Goal: Navigation & Orientation: Understand site structure

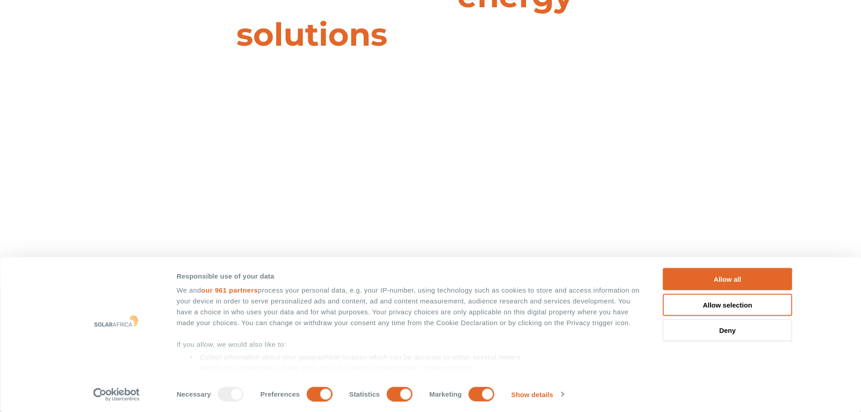
scroll to position [145, 0]
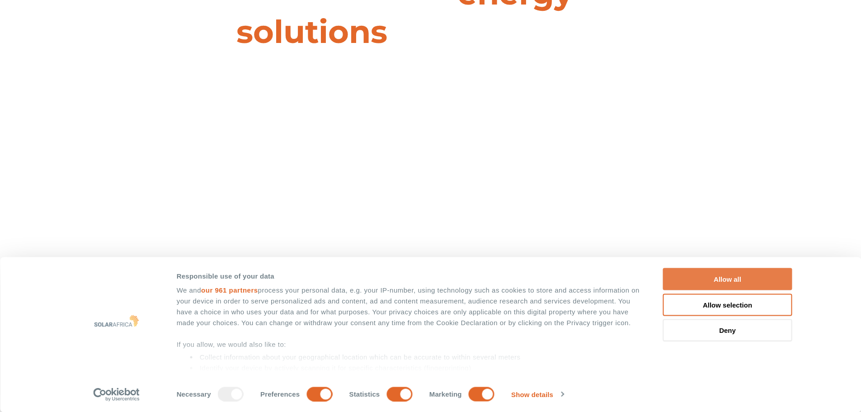
click at [716, 281] on button "Allow all" at bounding box center [727, 279] width 129 height 22
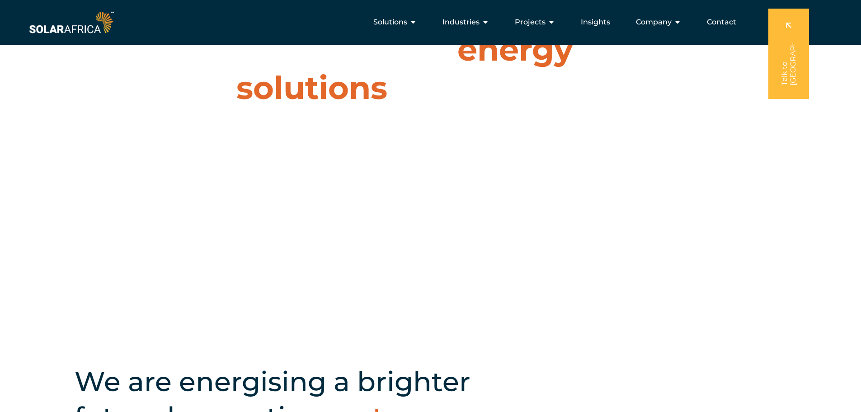
scroll to position [0, 0]
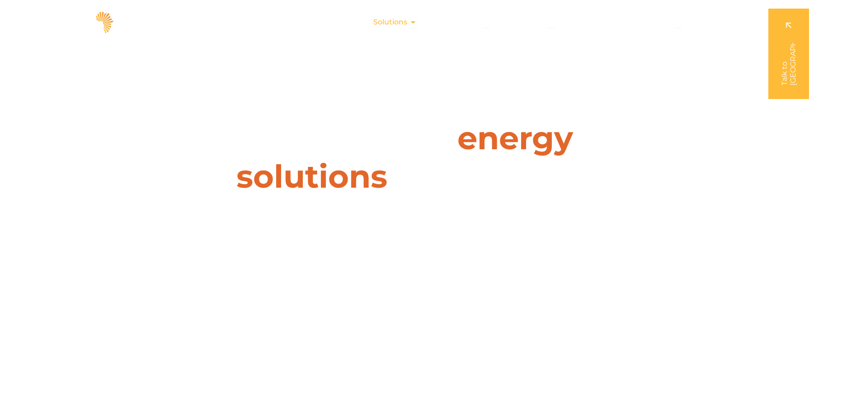
click at [413, 23] on icon "Menu" at bounding box center [412, 22] width 7 height 7
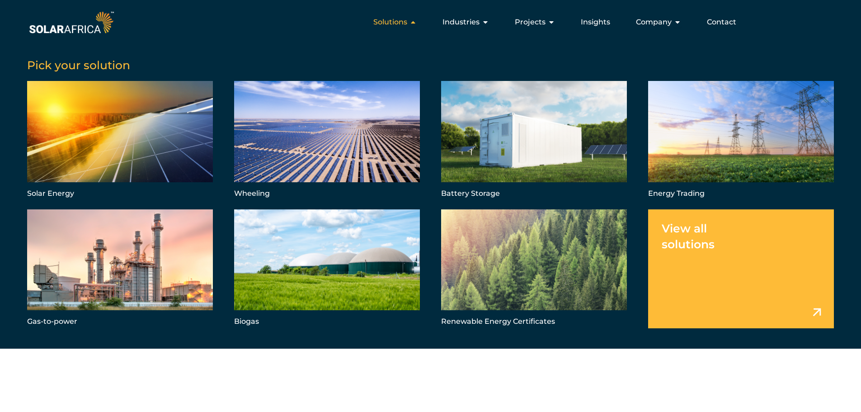
click at [413, 23] on icon "Menu" at bounding box center [412, 22] width 7 height 7
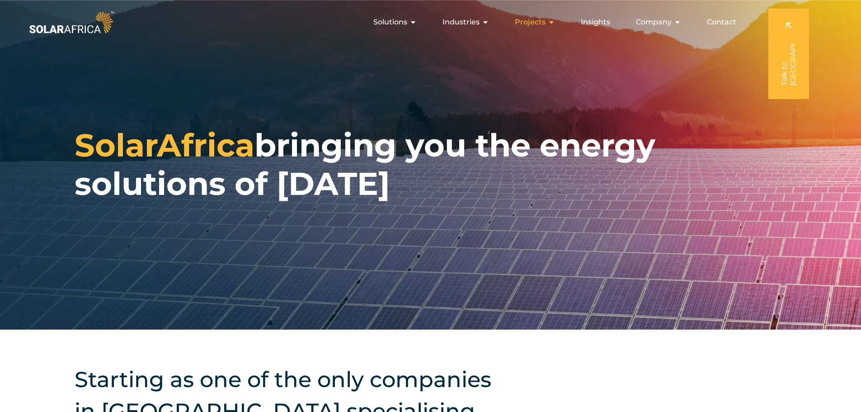
click at [552, 23] on icon "Menu" at bounding box center [551, 22] width 7 height 7
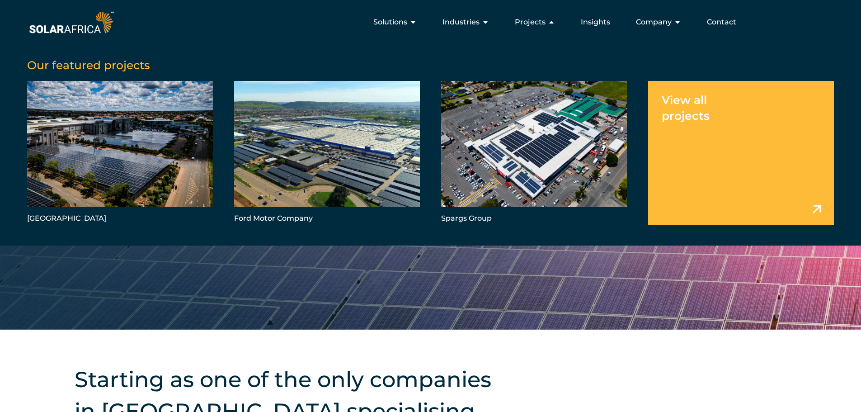
click at [742, 159] on link "Menu" at bounding box center [741, 153] width 186 height 144
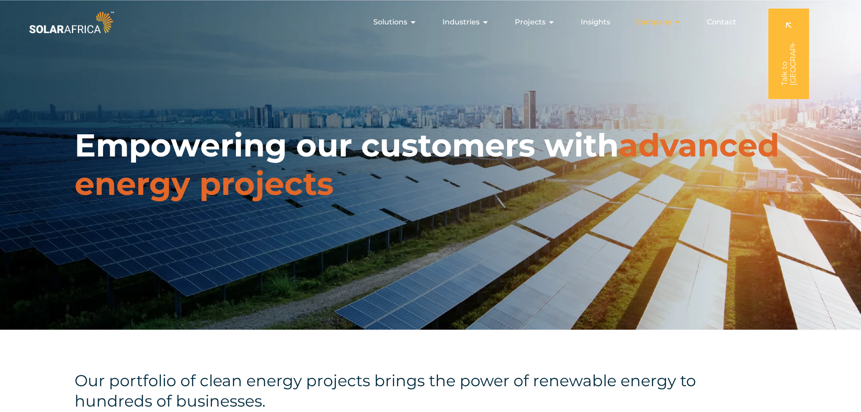
click at [678, 21] on icon "Menu" at bounding box center [677, 22] width 7 height 7
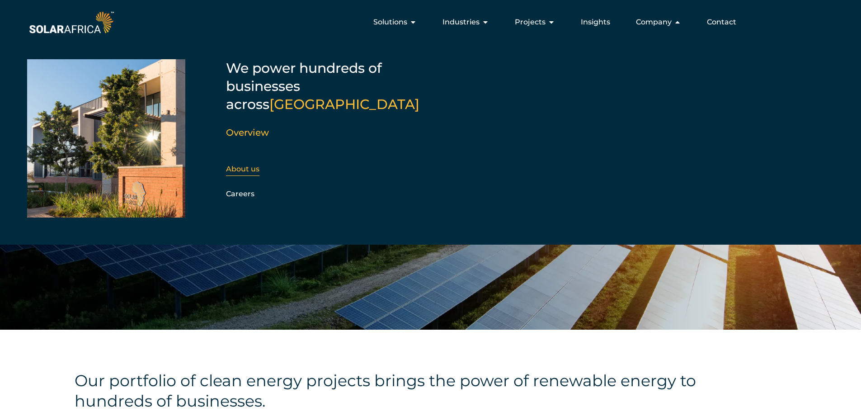
click at [245, 164] on link "About us" at bounding box center [242, 168] width 33 height 9
